Goal: Task Accomplishment & Management: Manage account settings

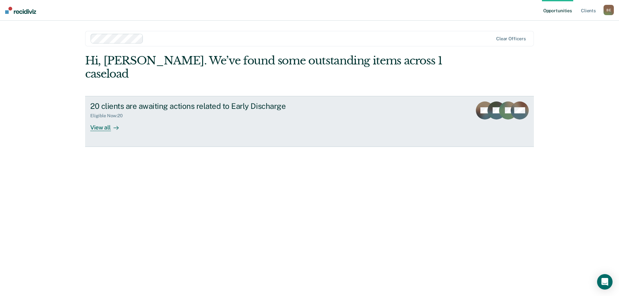
click at [93, 119] on div "View all" at bounding box center [108, 125] width 36 height 13
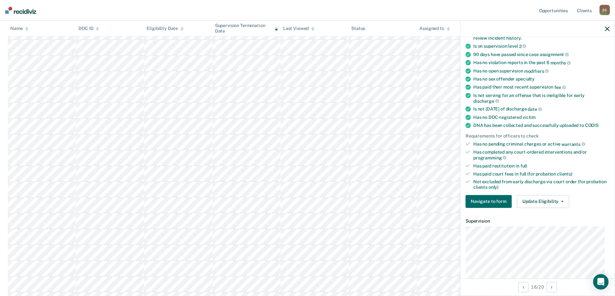
scroll to position [97, 0]
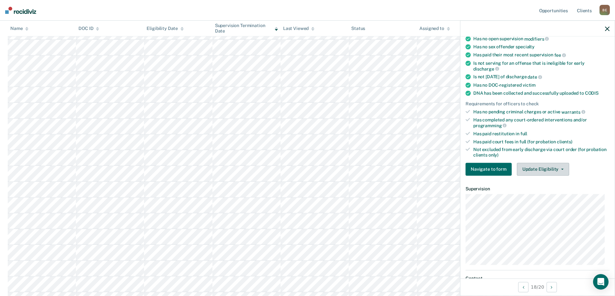
click at [545, 168] on button "Update Eligibility" at bounding box center [542, 169] width 52 height 13
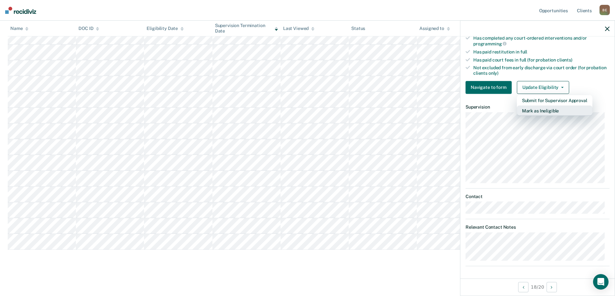
scroll to position [114, 0]
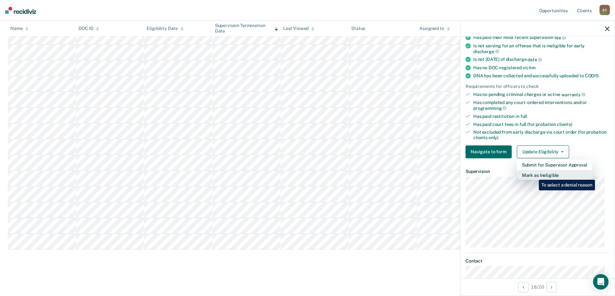
click at [534, 175] on button "Mark as Ineligible" at bounding box center [553, 175] width 75 height 10
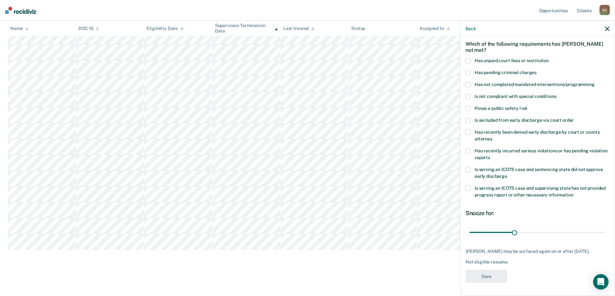
scroll to position [0, 0]
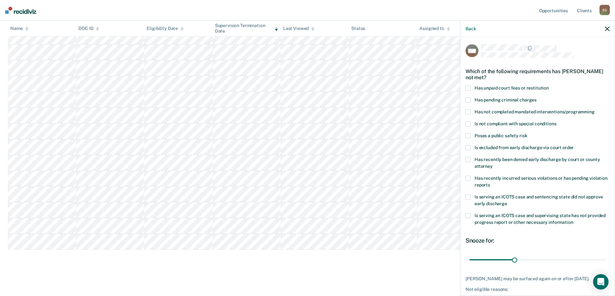
click at [467, 112] on span at bounding box center [467, 111] width 5 height 5
click at [594, 109] on input "Has not completed mandated interventions/programming" at bounding box center [594, 109] width 0 height 0
drag, startPoint x: 513, startPoint y: 259, endPoint x: 591, endPoint y: 259, distance: 78.7
click at [591, 259] on input "range" at bounding box center [537, 260] width 136 height 11
drag, startPoint x: 591, startPoint y: 259, endPoint x: 602, endPoint y: 258, distance: 11.3
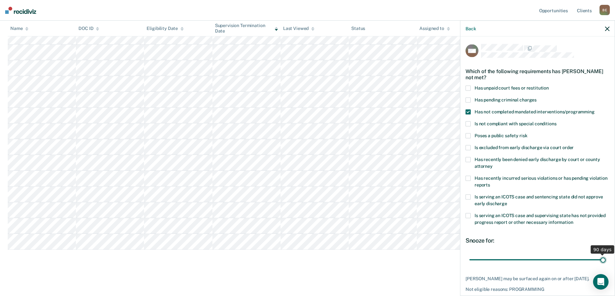
type input "90"
click at [602, 258] on input "range" at bounding box center [537, 260] width 136 height 11
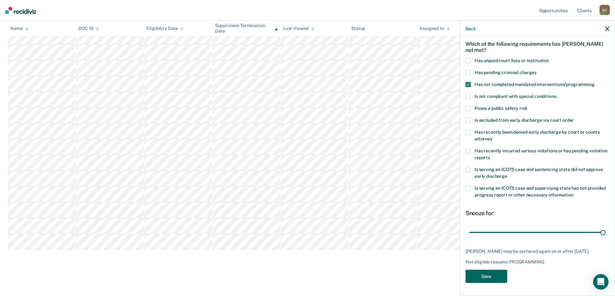
click at [487, 276] on button "Save" at bounding box center [486, 276] width 42 height 13
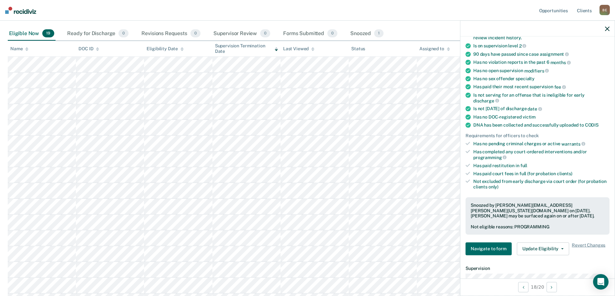
scroll to position [0, 0]
